Goal: Task Accomplishment & Management: Complete application form

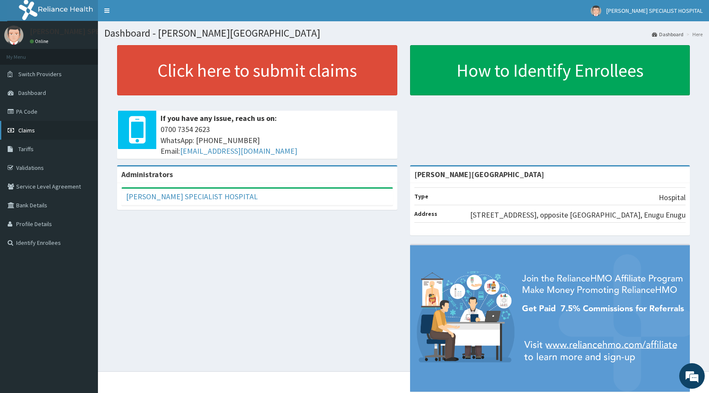
click at [29, 131] on span "Claims" at bounding box center [26, 130] width 17 height 8
click at [29, 111] on link "PA Code" at bounding box center [49, 111] width 98 height 19
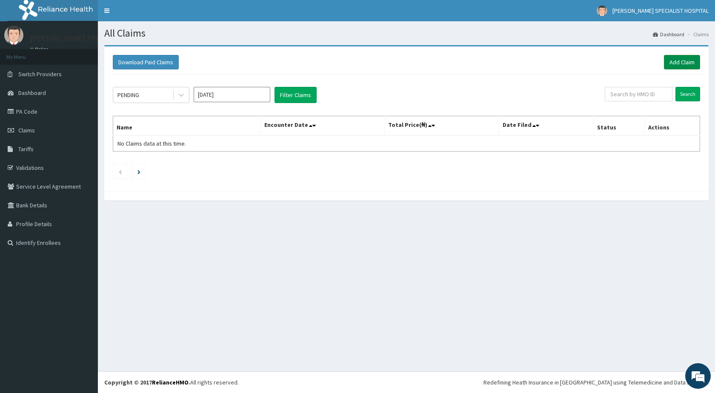
click at [681, 61] on link "Add Claim" at bounding box center [682, 62] width 36 height 14
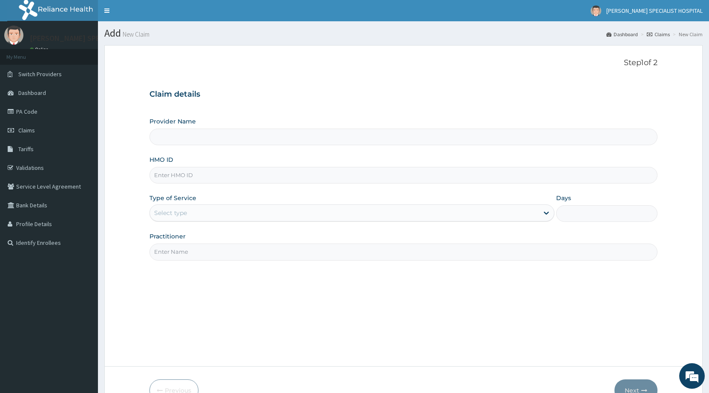
type input "[PERSON_NAME][GEOGRAPHIC_DATA]"
